Goal: Information Seeking & Learning: Understand process/instructions

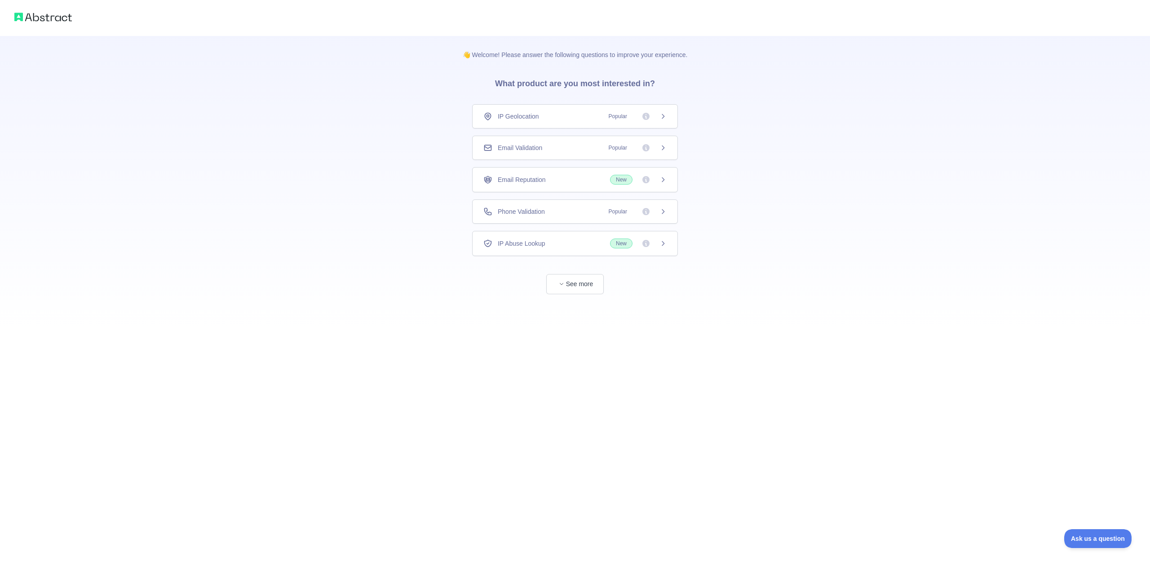
click at [615, 152] on span "Popular" at bounding box center [617, 147] width 29 height 9
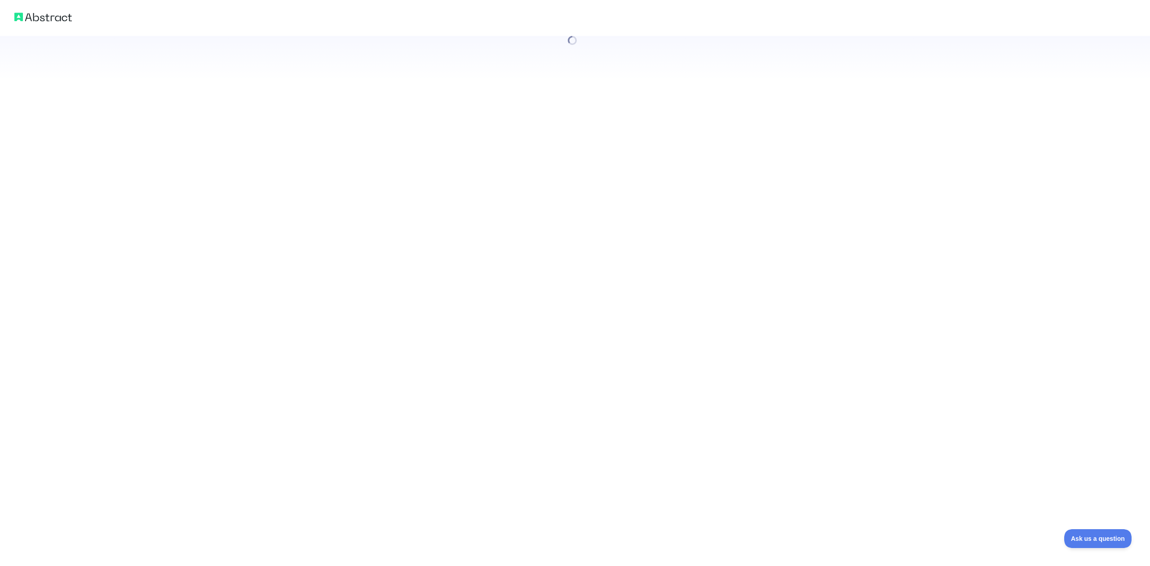
click at [599, 182] on div at bounding box center [575, 283] width 1150 height 566
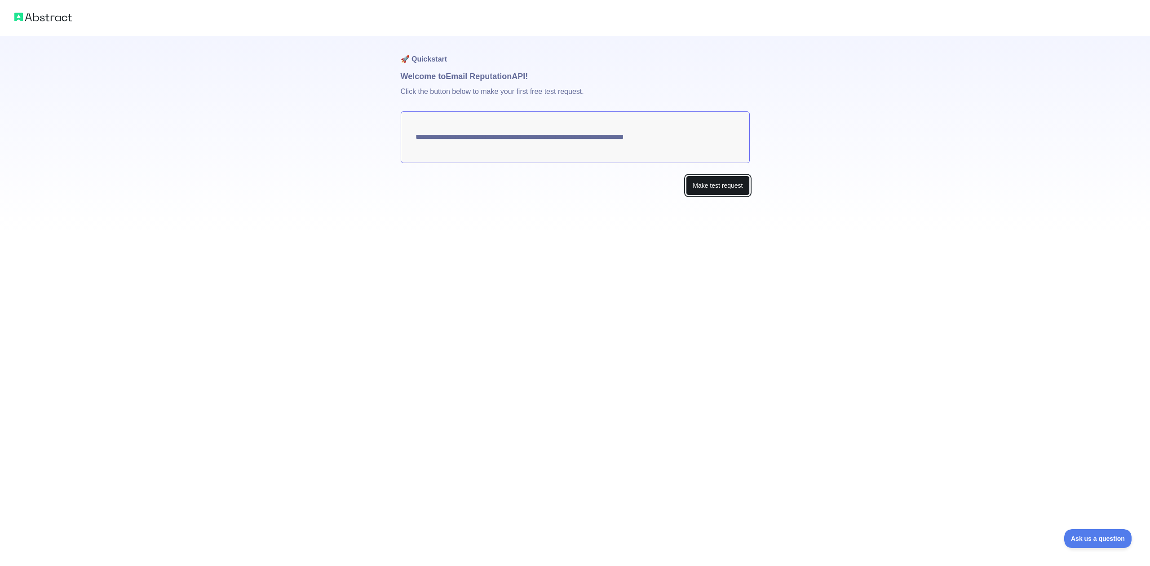
click at [705, 187] on button "Make test request" at bounding box center [717, 186] width 63 height 20
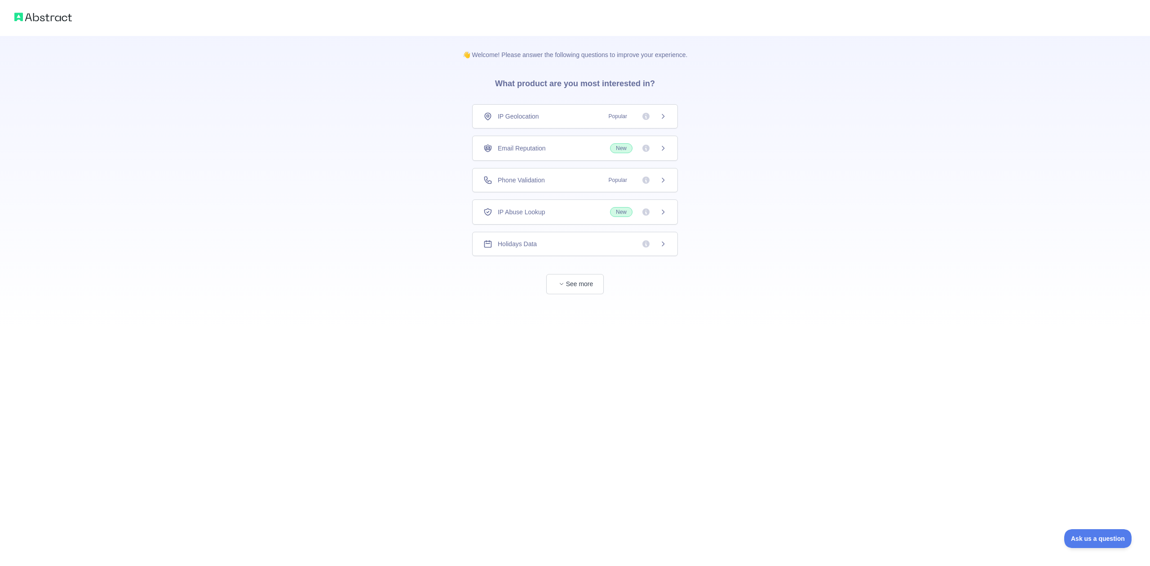
click at [35, 27] on div at bounding box center [575, 18] width 1150 height 36
click at [42, 15] on img at bounding box center [43, 17] width 58 height 13
click at [572, 287] on button "See more" at bounding box center [575, 284] width 58 height 20
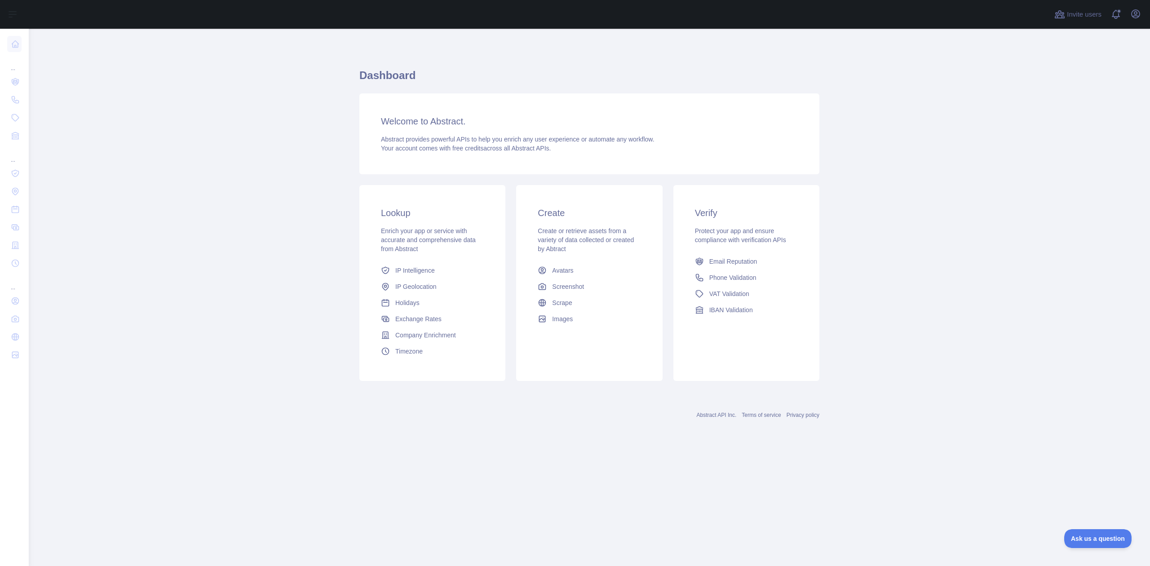
click at [711, 417] on link "Abstract API Inc." at bounding box center [717, 415] width 40 height 6
click at [1135, 12] on icon "button" at bounding box center [1136, 14] width 8 height 8
click at [1089, 63] on link "Account settings" at bounding box center [1092, 65] width 101 height 16
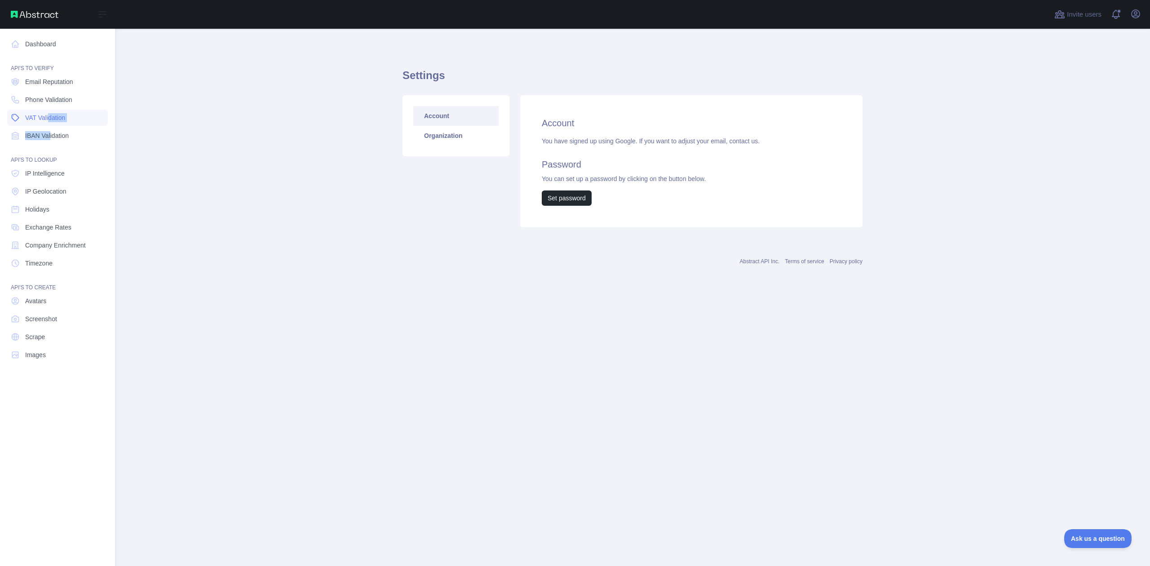
click at [49, 124] on nav "Dashboard API'S TO VERIFY Email Reputation Phone Validation VAT Validation IBAN…" at bounding box center [57, 290] width 101 height 523
click at [53, 83] on span "Email Reputation" at bounding box center [49, 81] width 48 height 9
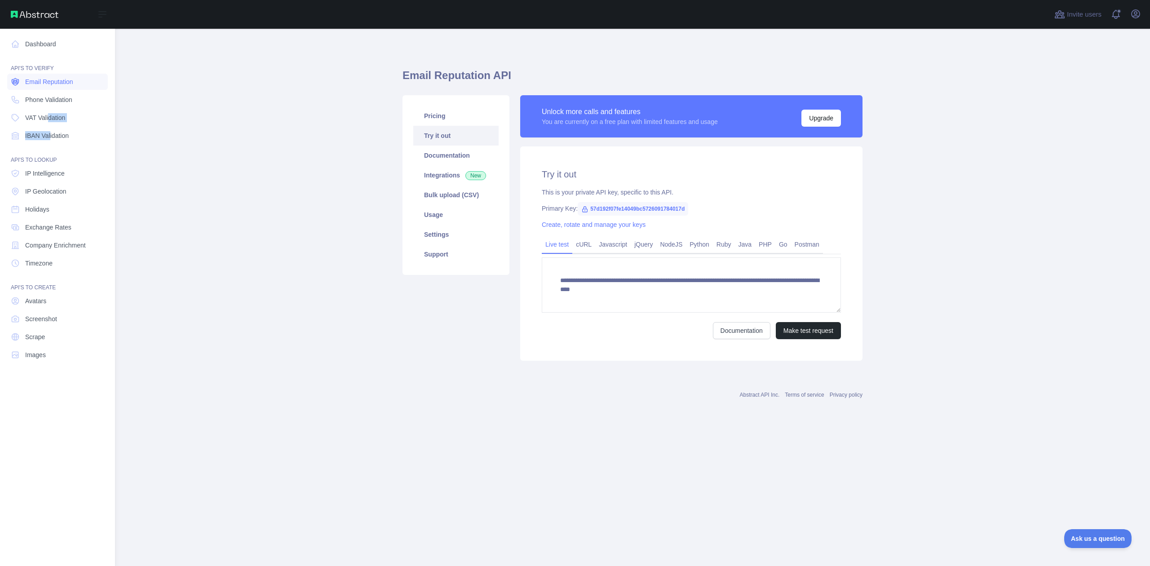
click at [34, 78] on span "Email Reputation" at bounding box center [49, 81] width 48 height 9
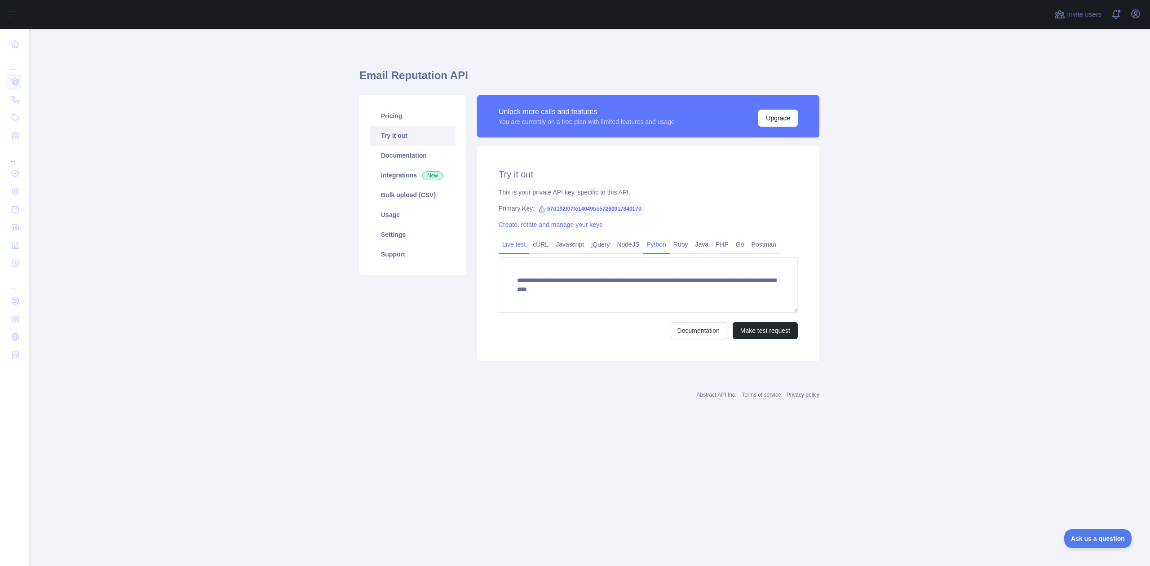
click at [653, 248] on link "Python" at bounding box center [656, 244] width 27 height 14
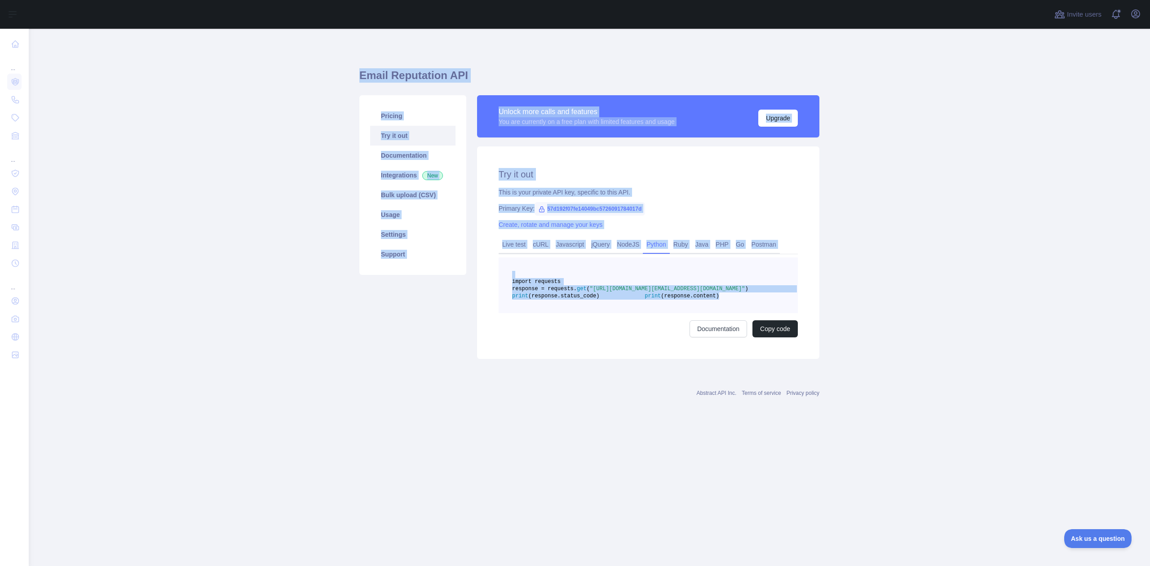
drag, startPoint x: 358, startPoint y: 70, endPoint x: 827, endPoint y: 328, distance: 535.3
click at [827, 328] on main "Email Reputation API Pricing Try it out Documentation Integrations New Bulk upl…" at bounding box center [590, 297] width 1122 height 537
copy div "Email Reputation API Pricing Try it out Documentation Integrations New Bulk upl…"
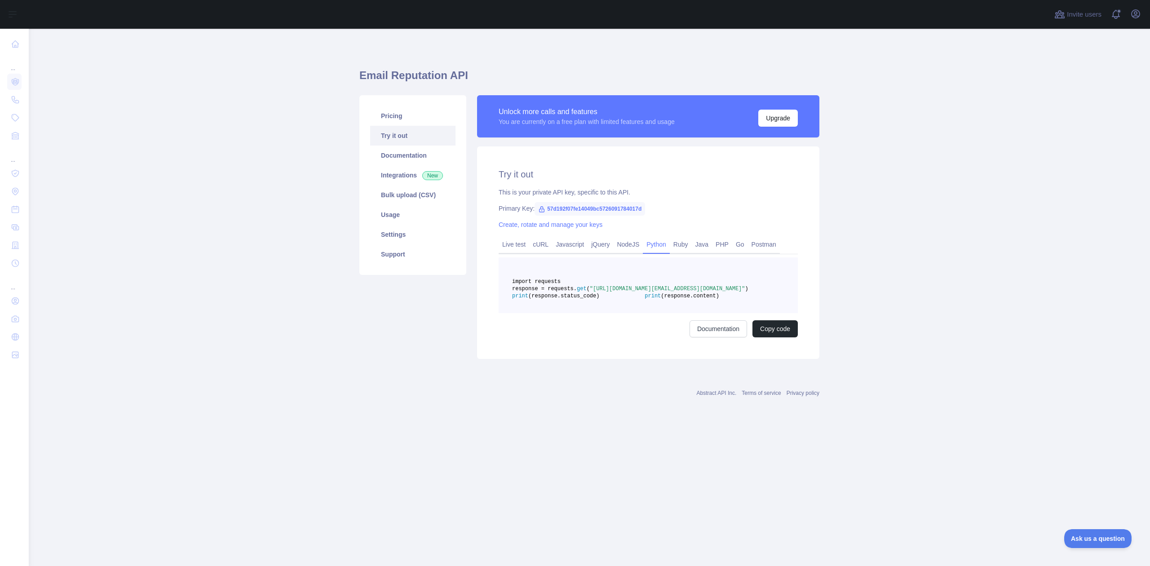
click at [667, 359] on div "Try it out This is your private API key, specific to this API. Primary Key: 57d…" at bounding box center [648, 252] width 342 height 213
click at [616, 210] on span "57d192f07fe14049bc5726091784017d" at bounding box center [590, 208] width 111 height 13
click at [780, 337] on button "Copy code" at bounding box center [775, 328] width 45 height 17
click at [624, 292] on span ""[URL][DOMAIN_NAME][EMAIL_ADDRESS][DOMAIN_NAME]"" at bounding box center [667, 289] width 155 height 6
click at [611, 292] on span ""[URL][DOMAIN_NAME][EMAIL_ADDRESS][DOMAIN_NAME]"" at bounding box center [667, 289] width 155 height 6
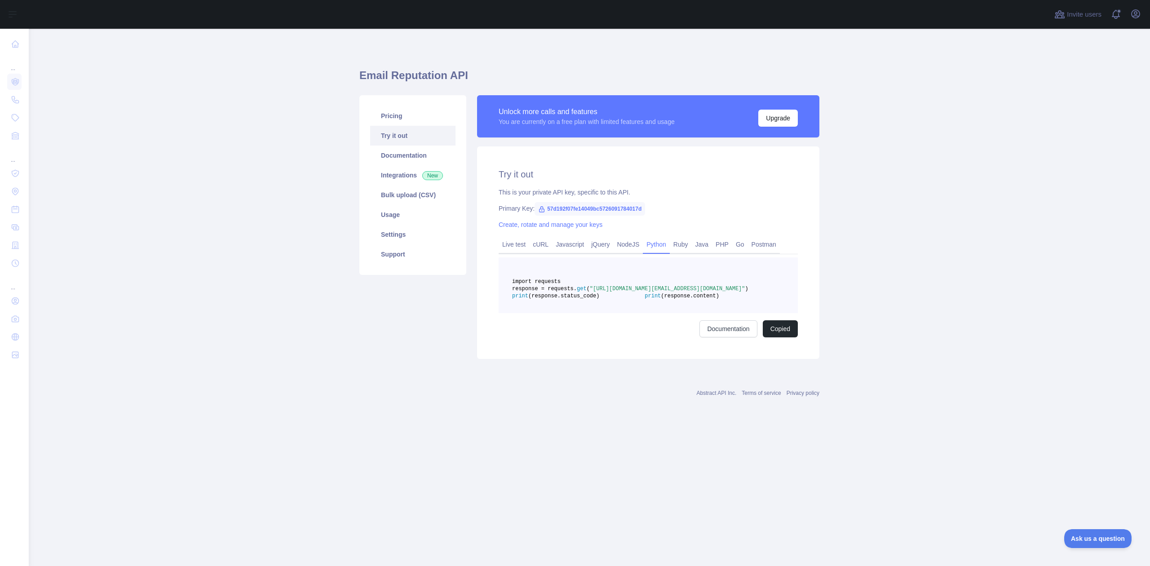
click at [611, 292] on span ""[URL][DOMAIN_NAME][EMAIL_ADDRESS][DOMAIN_NAME]"" at bounding box center [667, 289] width 155 height 6
click at [569, 203] on span "57d192f07fe14049bc5726091784017d" at bounding box center [590, 208] width 111 height 13
click at [569, 207] on span "57d192f07fe14049bc5726091784017d" at bounding box center [590, 208] width 111 height 13
copy span "57d192f07fe14049bc5726091784017d"
